Goal: Check status: Check status

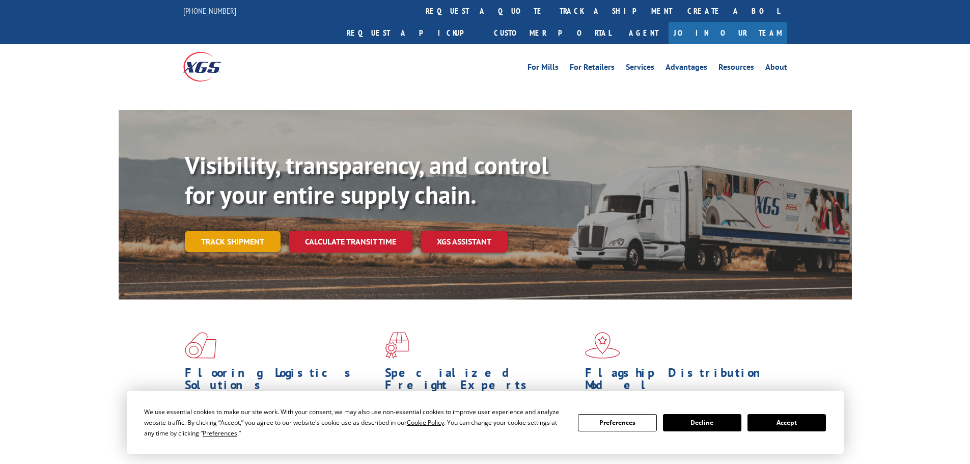
click at [236, 231] on link "Track shipment" at bounding box center [233, 241] width 96 height 21
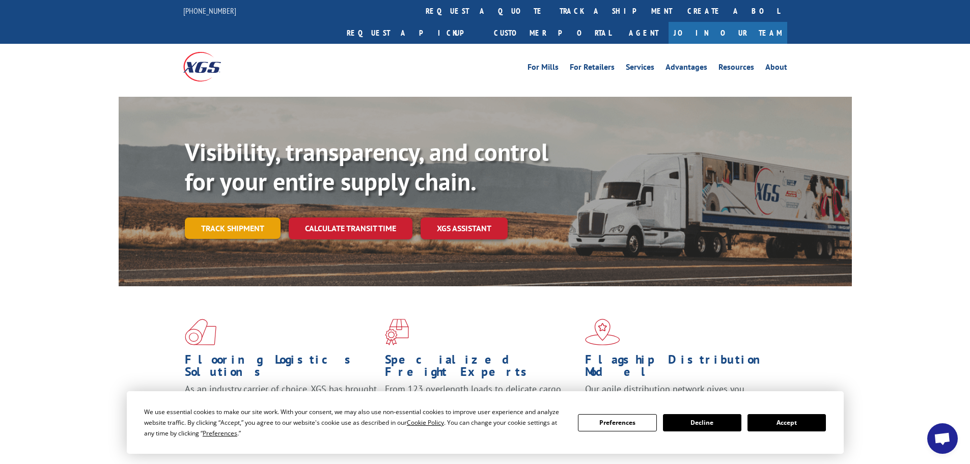
click at [250, 217] on link "Track shipment" at bounding box center [233, 227] width 96 height 21
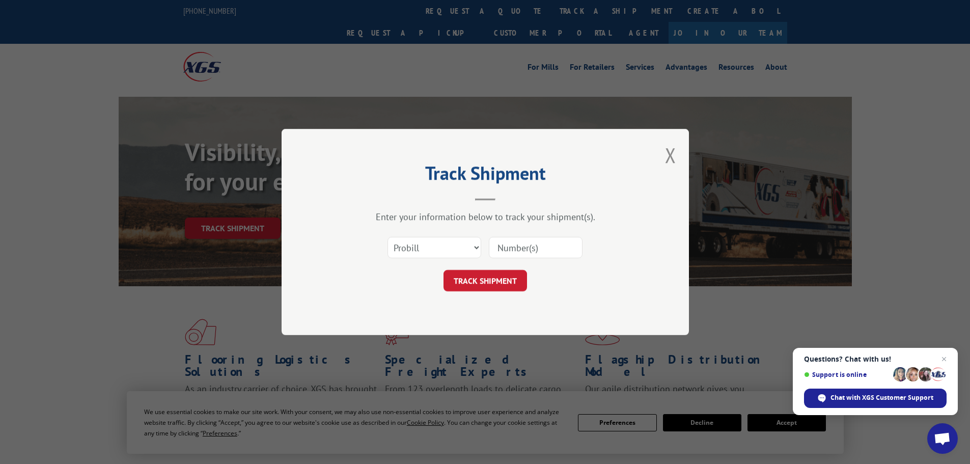
paste input "17593027"
type input "17593027"
click at [498, 282] on button "TRACK SHIPMENT" at bounding box center [486, 280] width 84 height 21
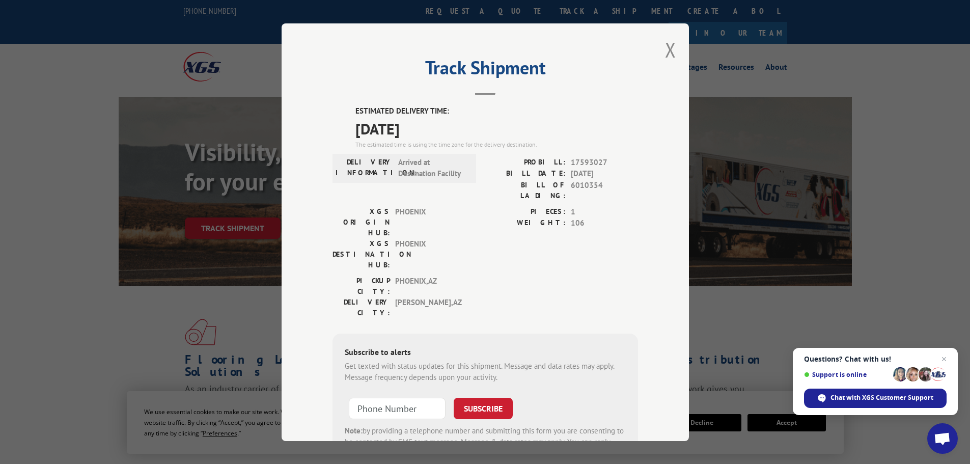
drag, startPoint x: 353, startPoint y: 107, endPoint x: 438, endPoint y: 126, distance: 87.0
click at [438, 126] on div "ESTIMATED DELIVERY TIME: 09/03/2025 The estimated time is using the time zone f…" at bounding box center [496, 127] width 283 height 44
click at [449, 125] on span "09/03/2025" at bounding box center [496, 128] width 283 height 23
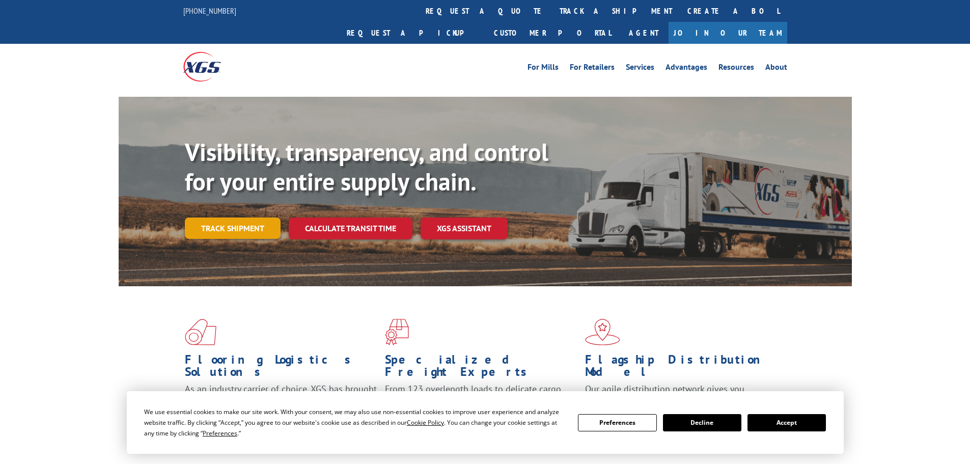
click at [233, 217] on link "Track shipment" at bounding box center [233, 227] width 96 height 21
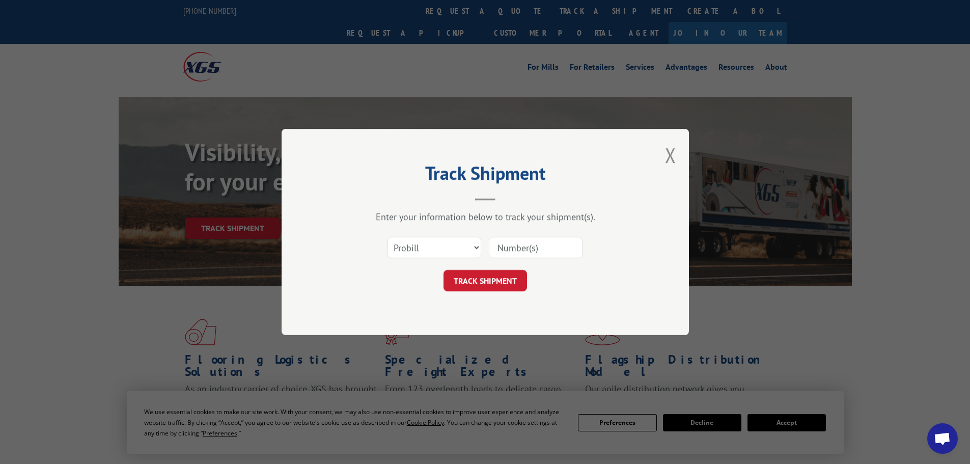
click at [526, 244] on input at bounding box center [536, 247] width 94 height 21
paste input "17342182"
type input "17342182"
click at [483, 284] on button "TRACK SHIPMENT" at bounding box center [486, 280] width 84 height 21
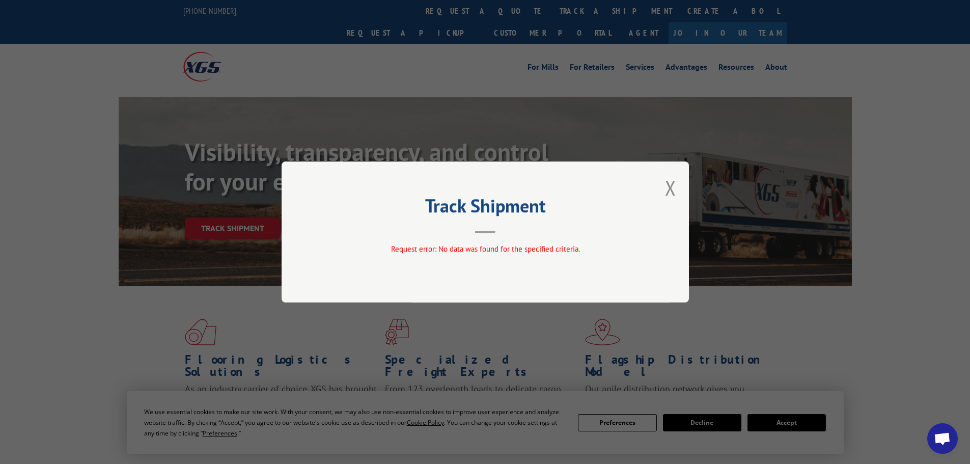
click at [663, 189] on div "Track Shipment Request error: No data was found for the specified criteria." at bounding box center [485, 231] width 407 height 141
click at [672, 187] on button "Close modal" at bounding box center [670, 187] width 11 height 27
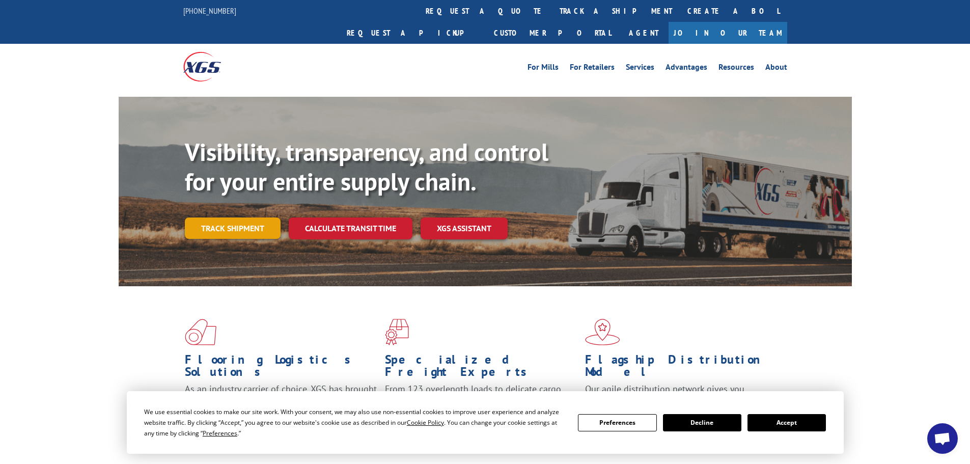
click at [235, 217] on link "Track shipment" at bounding box center [233, 227] width 96 height 21
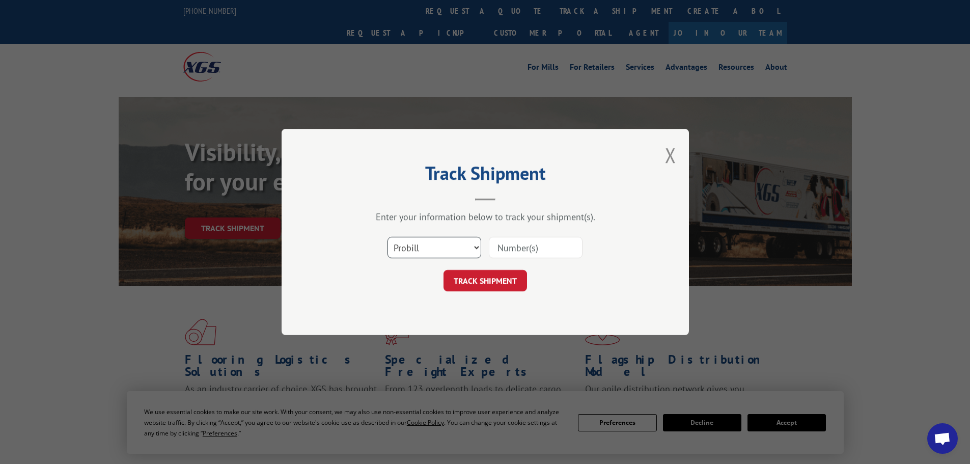
click at [438, 242] on select "Select category... Probill BOL PO" at bounding box center [435, 247] width 94 height 21
select select "bol"
click at [388, 237] on select "Select category... Probill BOL PO" at bounding box center [435, 247] width 94 height 21
paste input "2875388"
type input "2875388"
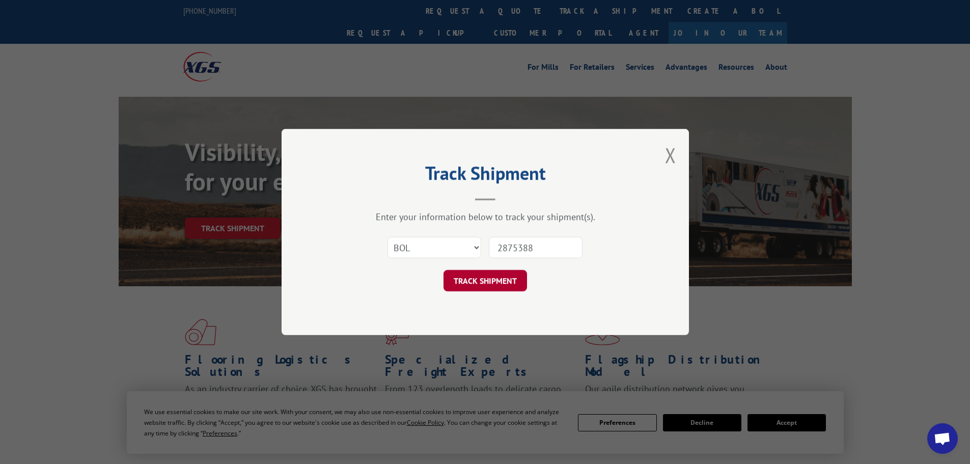
click at [484, 280] on button "TRACK SHIPMENT" at bounding box center [486, 280] width 84 height 21
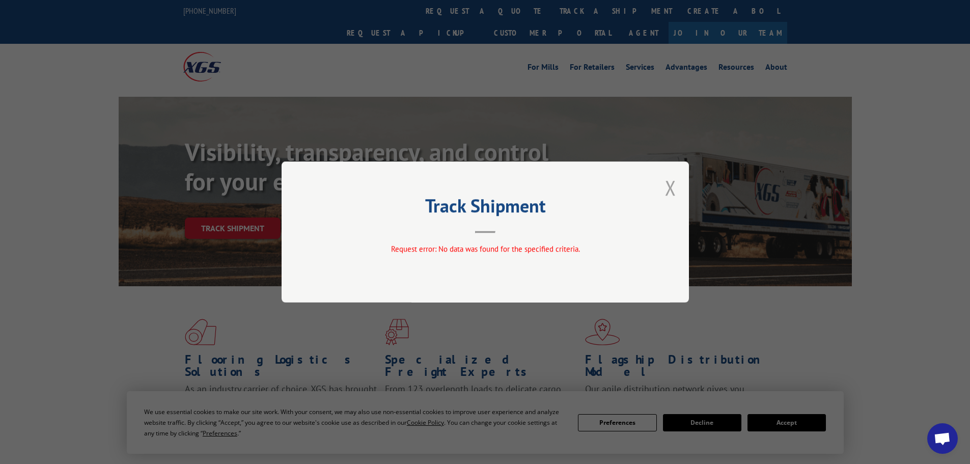
click at [672, 188] on button "Close modal" at bounding box center [670, 187] width 11 height 27
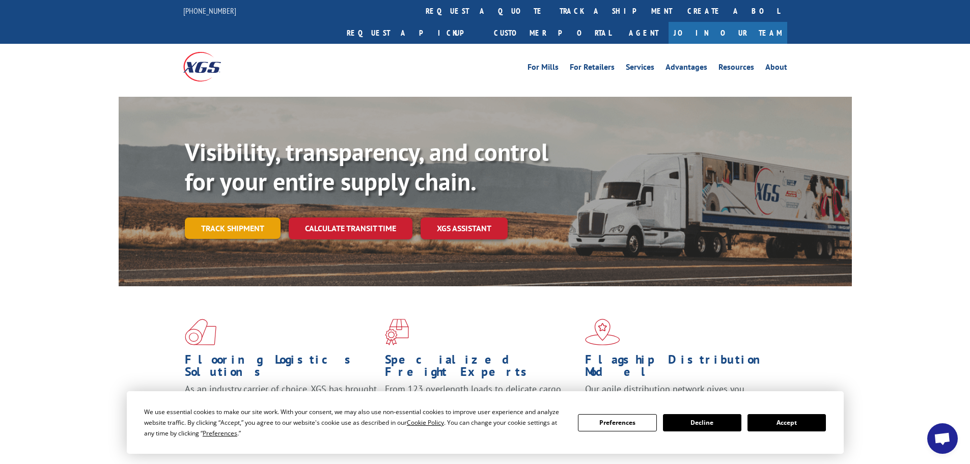
click at [244, 217] on link "Track shipment" at bounding box center [233, 227] width 96 height 21
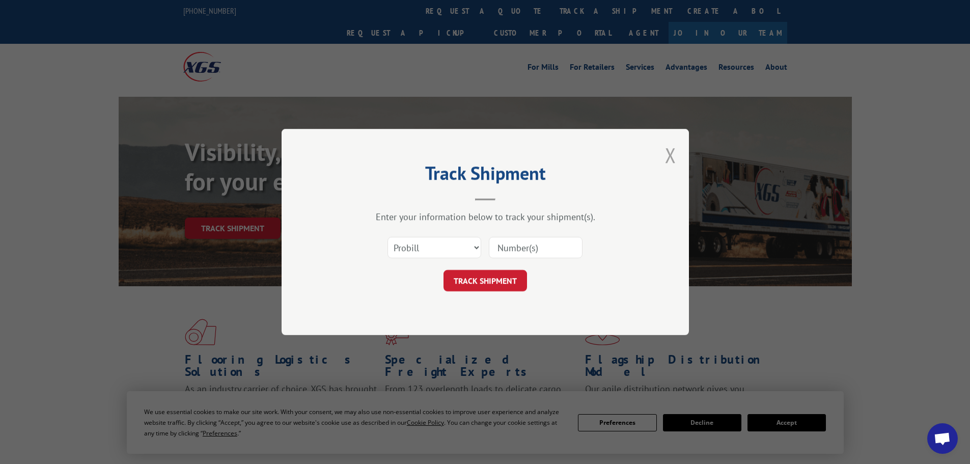
click at [668, 161] on button "Close modal" at bounding box center [670, 155] width 11 height 27
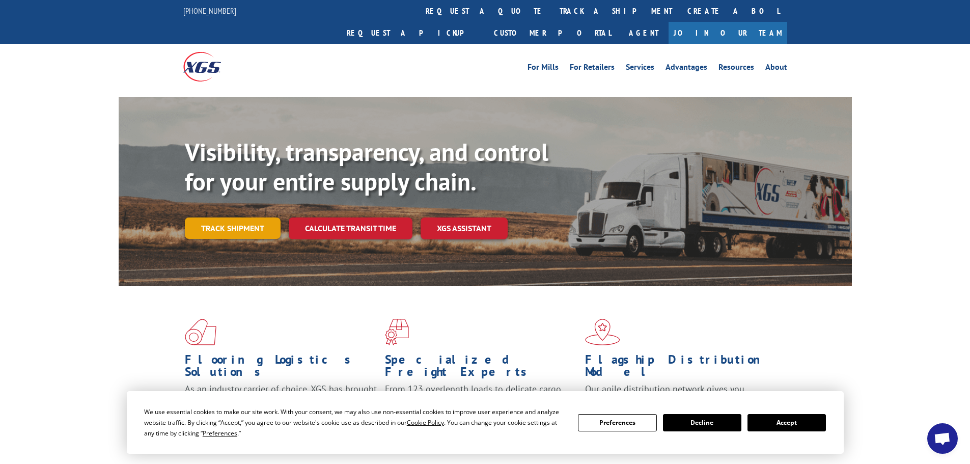
click at [258, 217] on link "Track shipment" at bounding box center [233, 227] width 96 height 21
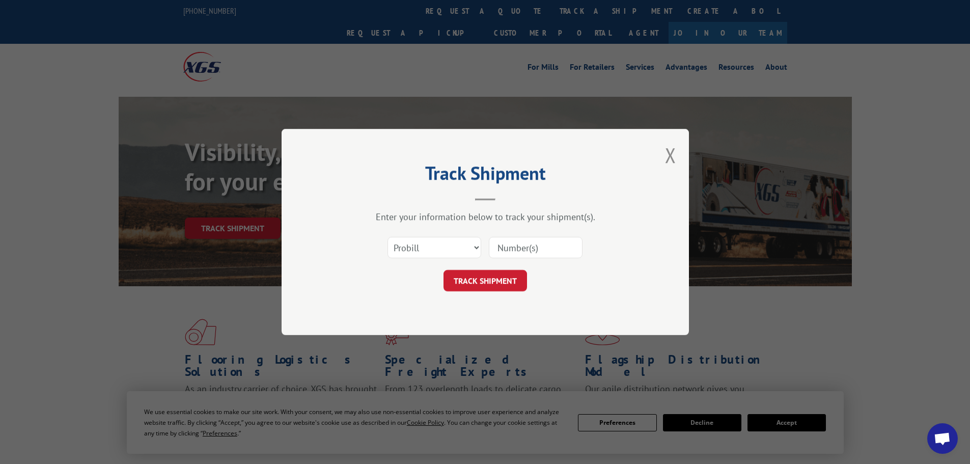
paste input "17342182"
type input "17342182"
click at [499, 288] on button "TRACK SHIPMENT" at bounding box center [486, 280] width 84 height 21
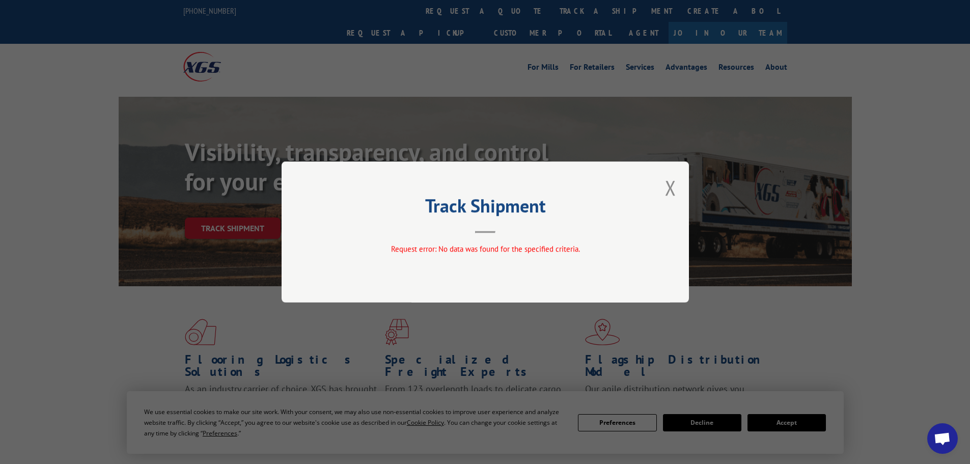
click at [676, 189] on div "Track Shipment Request error: No data was found for the specified criteria." at bounding box center [485, 231] width 407 height 141
click at [677, 188] on div "Track Shipment Request error: No data was found for the specified criteria." at bounding box center [485, 231] width 407 height 141
click at [673, 188] on button "Close modal" at bounding box center [670, 187] width 11 height 27
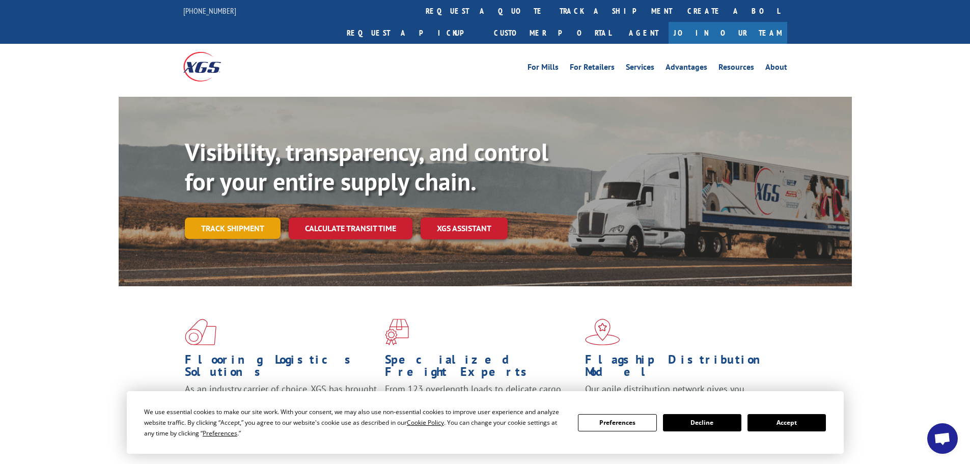
click at [251, 217] on link "Track shipment" at bounding box center [233, 227] width 96 height 21
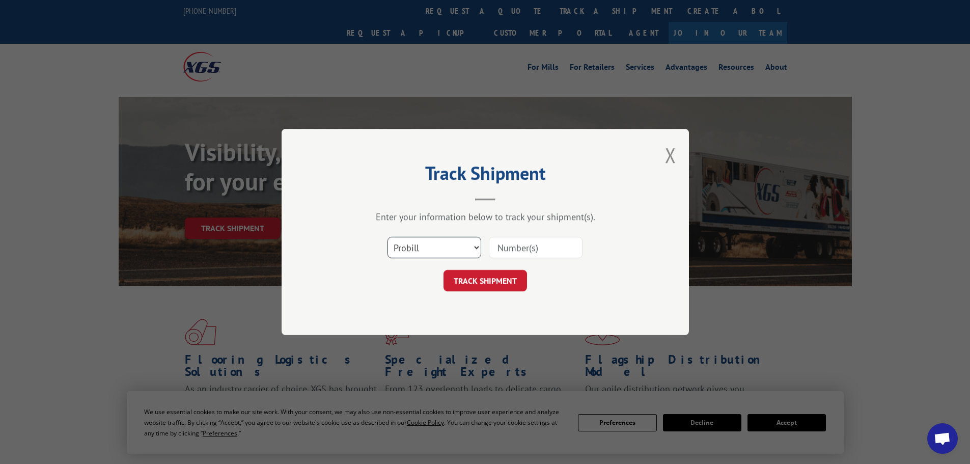
click at [462, 250] on select "Select category... Probill BOL PO" at bounding box center [435, 247] width 94 height 21
select select "po"
click at [388, 237] on select "Select category... Probill BOL PO" at bounding box center [435, 247] width 94 height 21
paste input "52506767"
type input "52506767"
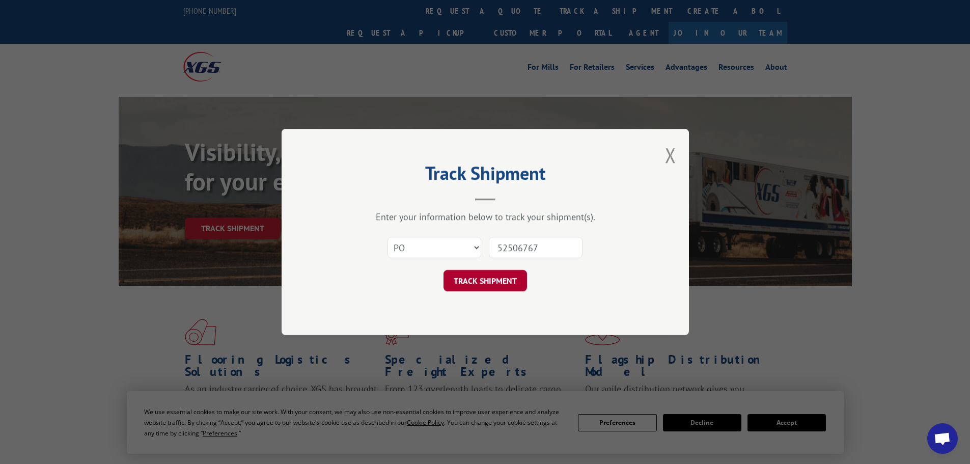
click at [490, 285] on button "TRACK SHIPMENT" at bounding box center [486, 280] width 84 height 21
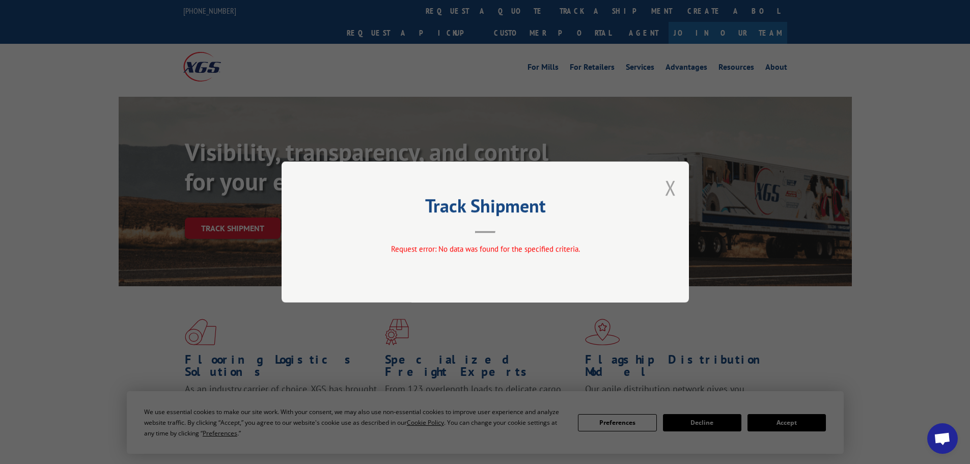
click at [673, 193] on button "Close modal" at bounding box center [670, 187] width 11 height 27
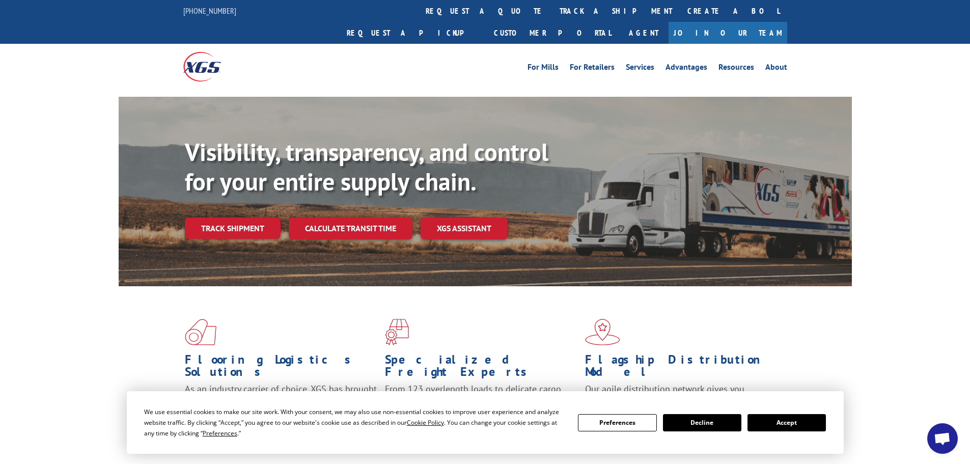
click at [781, 420] on button "Accept" at bounding box center [787, 422] width 78 height 17
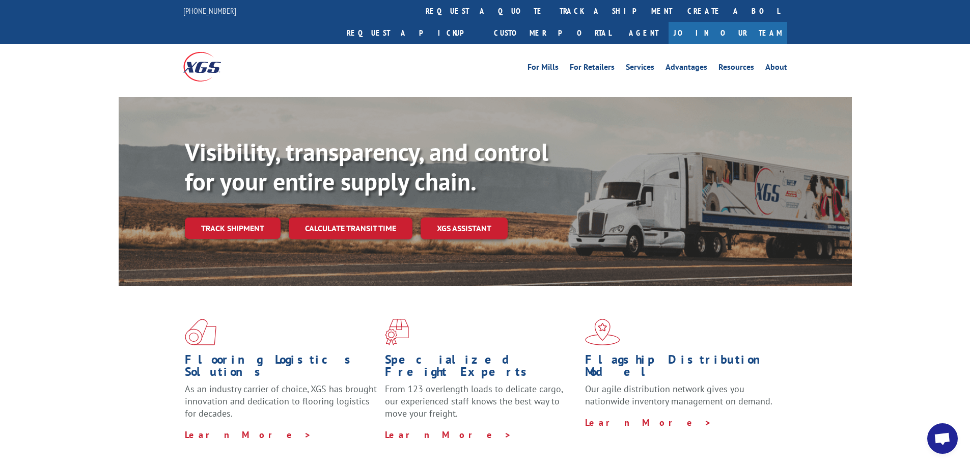
click at [940, 436] on span "Open chat" at bounding box center [942, 439] width 17 height 14
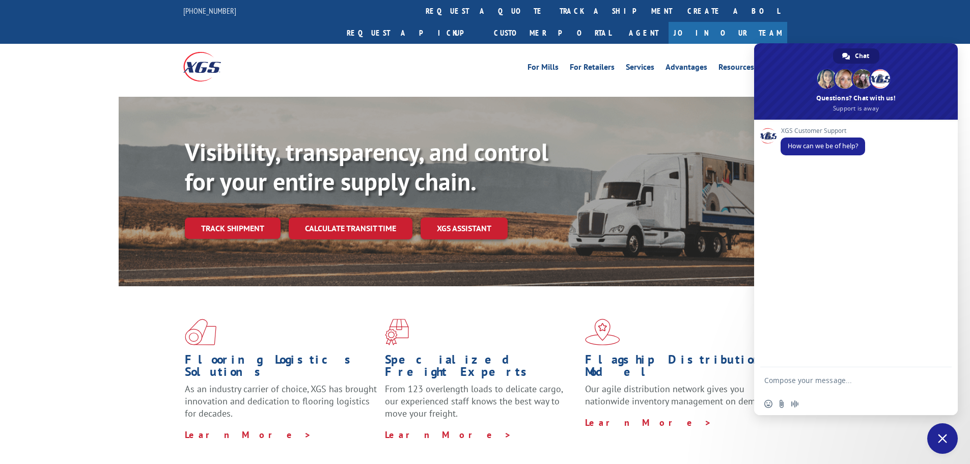
click at [941, 439] on span "Close chat" at bounding box center [942, 438] width 9 height 9
